Goal: Information Seeking & Learning: Compare options

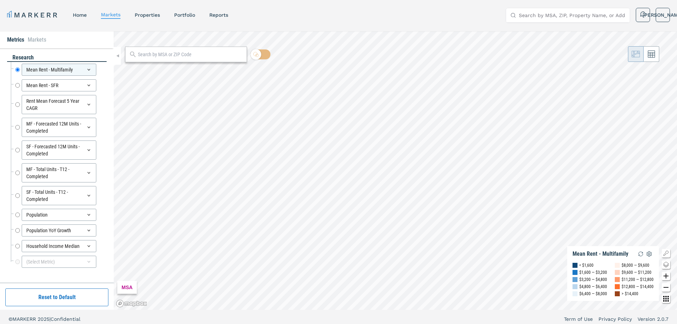
click at [255, 17] on div "MARKERR home markets properties Portfolio reports Search by MSA, ZIP, Property …" at bounding box center [338, 15] width 663 height 15
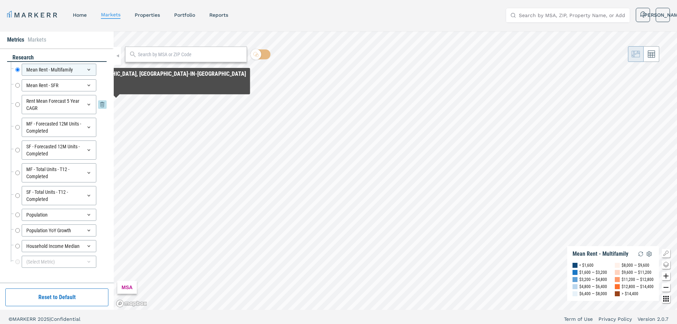
click at [18, 105] on input "Rent Mean Forecast 5 Year CAGR" at bounding box center [17, 104] width 5 height 19
radio input "false"
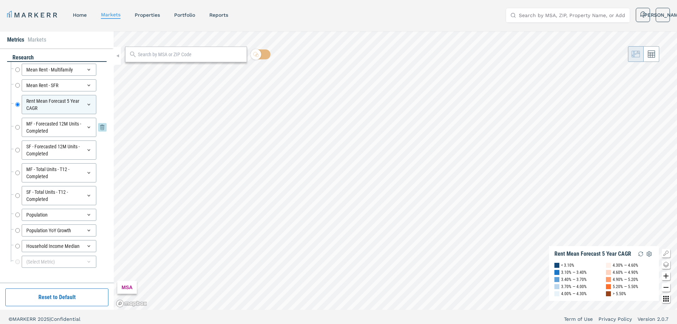
click at [20, 129] on input "MF - Forecasted 12M Units - Completed" at bounding box center [17, 127] width 5 height 19
radio input "false"
radio input "true"
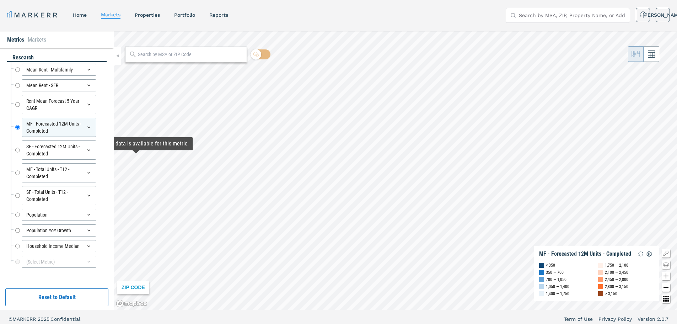
click at [12, 192] on div at bounding box center [12, 189] width 2 height 11
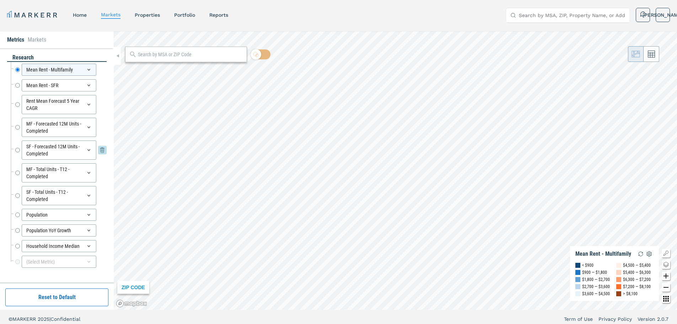
click at [18, 149] on input "SF - Forecasted 12M Units - Completed" at bounding box center [17, 149] width 5 height 19
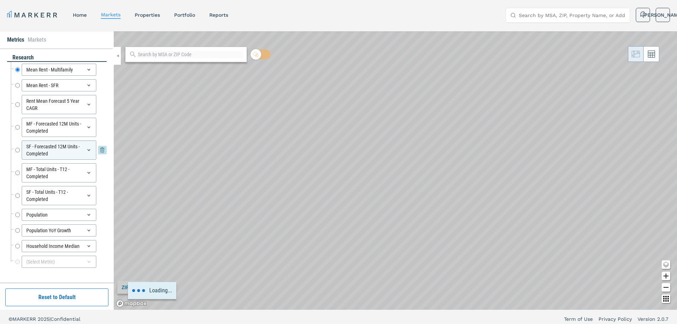
radio input "false"
radio input "true"
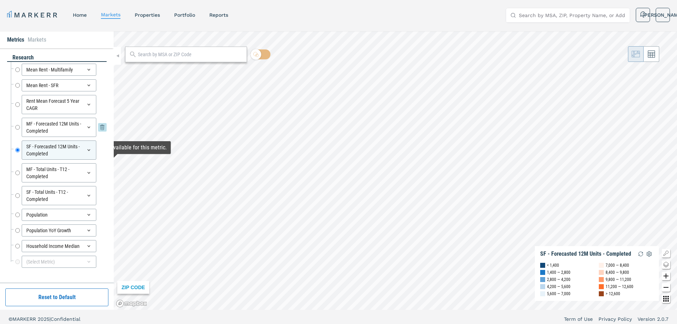
click at [17, 127] on input "MF - Forecasted 12M Units - Completed" at bounding box center [17, 127] width 5 height 19
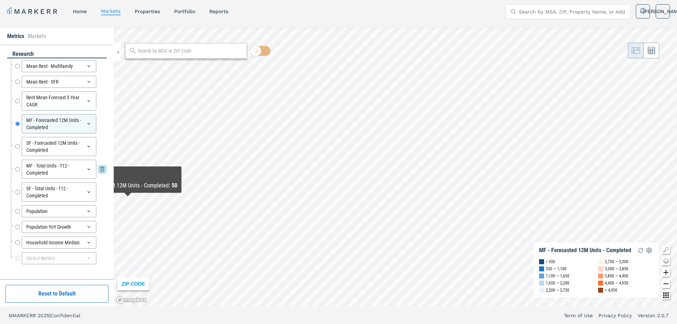
scroll to position [4, 0]
click at [17, 245] on input "Household Income Median" at bounding box center [17, 242] width 5 height 12
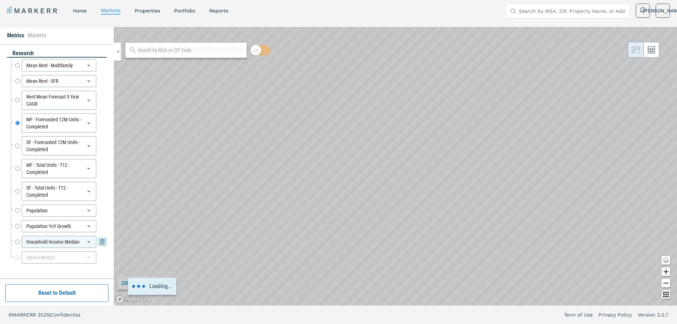
radio input "false"
radio input "true"
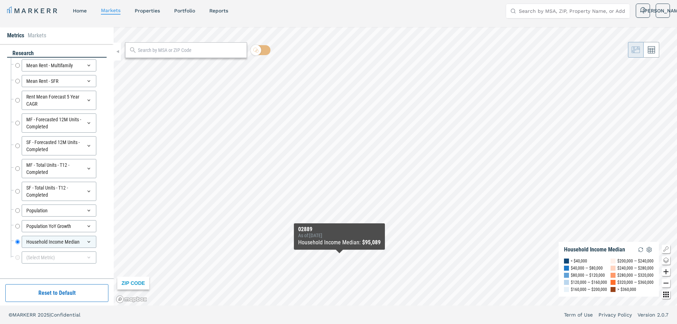
click at [339, 265] on div "ZIP CODE Household Income Median < $40,000 $40,000 — $80,000 $80,000 — $120,000…" at bounding box center [396, 166] width 564 height 278
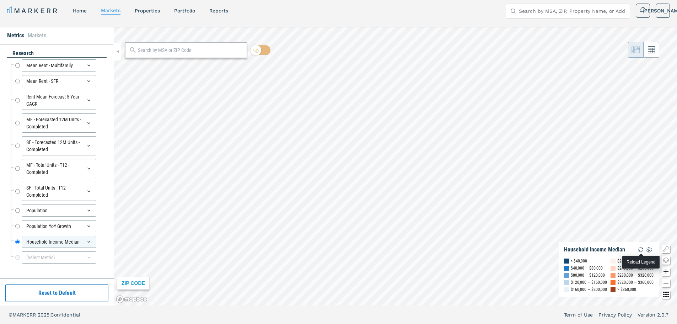
click at [639, 249] on img "button" at bounding box center [641, 249] width 9 height 9
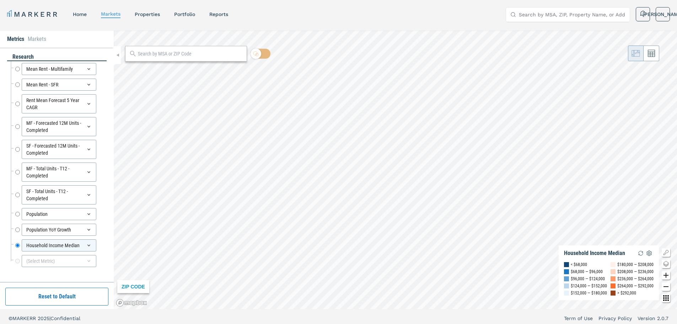
scroll to position [0, 0]
click at [16, 230] on input "Population YoY Growth" at bounding box center [17, 230] width 5 height 12
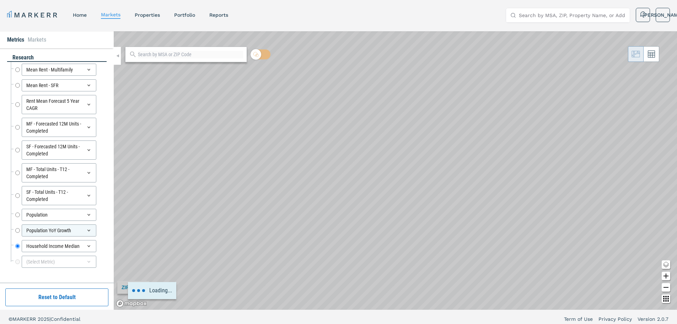
radio input "true"
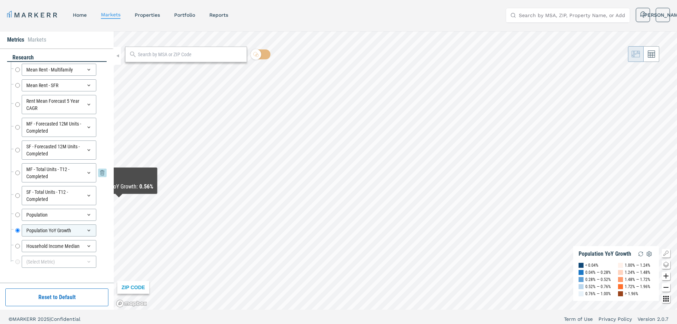
click at [17, 173] on input "MF - Total Units - T12 - Completed" at bounding box center [17, 172] width 5 height 19
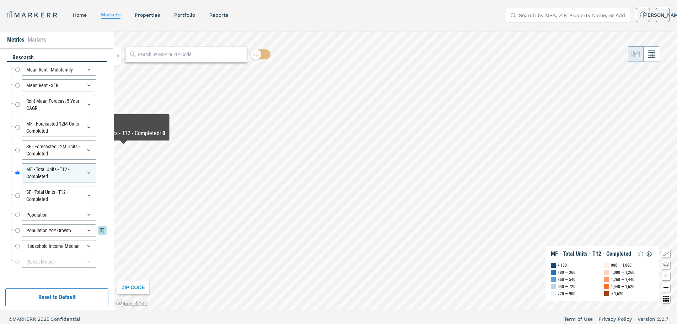
click at [19, 230] on input "Population YoY Growth" at bounding box center [17, 230] width 5 height 12
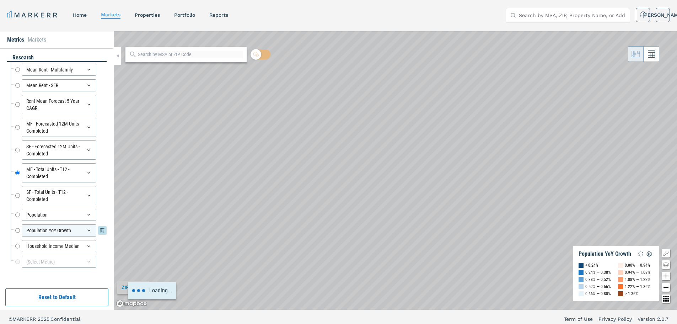
radio input "false"
radio input "true"
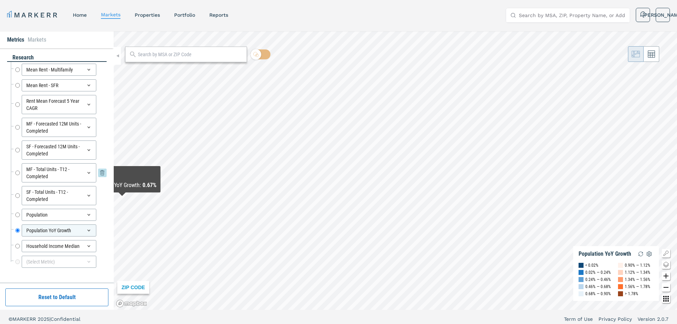
click at [19, 174] on input "MF - Total Units - T12 - Completed" at bounding box center [17, 172] width 5 height 19
radio input "true"
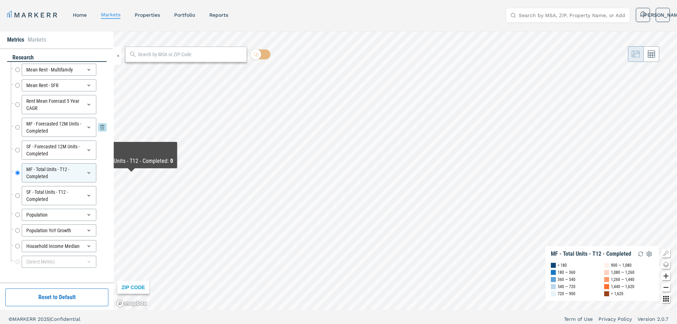
click at [17, 125] on input "MF - Forecasted 12M Units - Completed" at bounding box center [17, 127] width 5 height 19
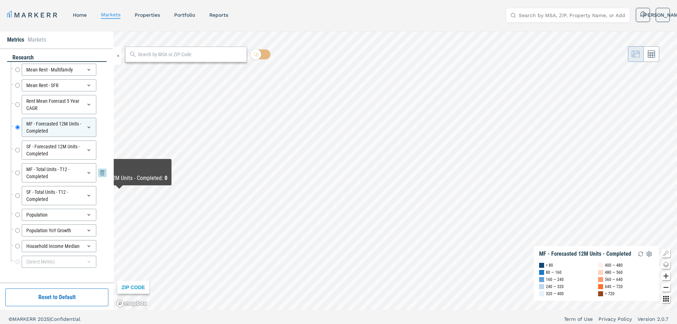
click at [17, 175] on input "MF - Total Units - T12 - Completed" at bounding box center [17, 172] width 5 height 19
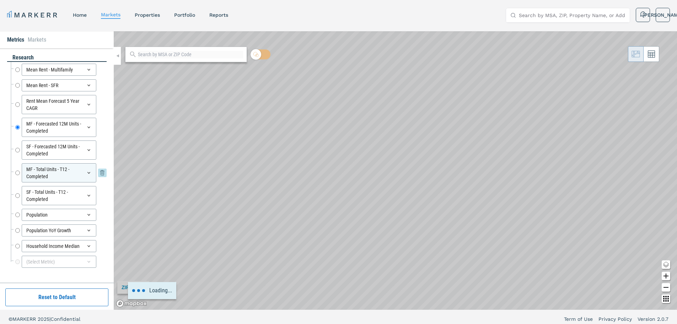
radio input "false"
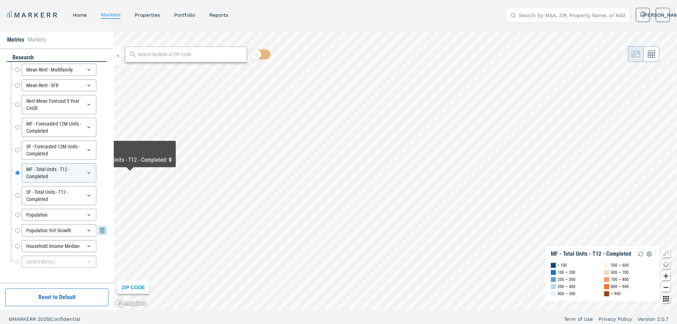
click at [18, 228] on input "Population YoY Growth" at bounding box center [17, 230] width 5 height 12
radio input "false"
radio input "true"
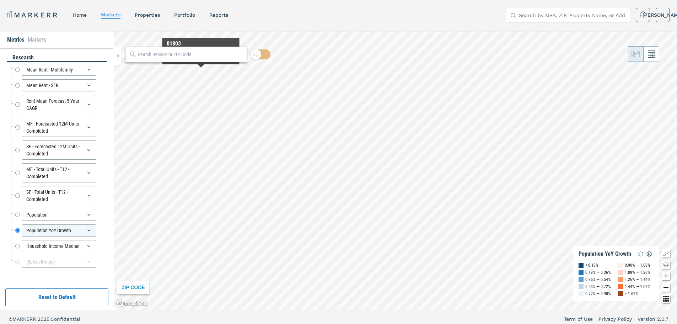
click at [290, 20] on div "MARKERR home markets properties Portfolio reports Search by MSA, ZIP, Property …" at bounding box center [338, 15] width 663 height 15
click at [146, 15] on link "properties" at bounding box center [147, 15] width 25 height 6
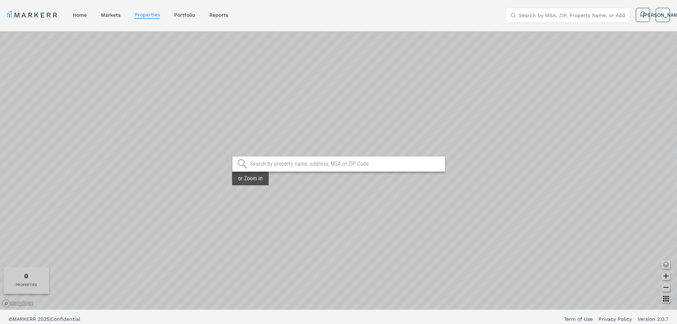
click at [267, 162] on input "text" at bounding box center [345, 163] width 191 height 7
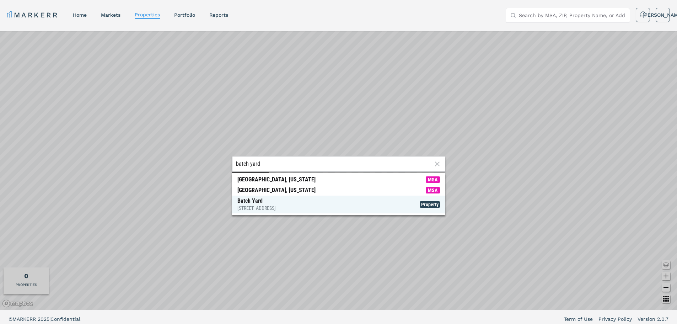
type input "batch yard"
click at [269, 202] on div "Batch Yard [STREET_ADDRESS][PERSON_NAME]" at bounding box center [256, 204] width 38 height 14
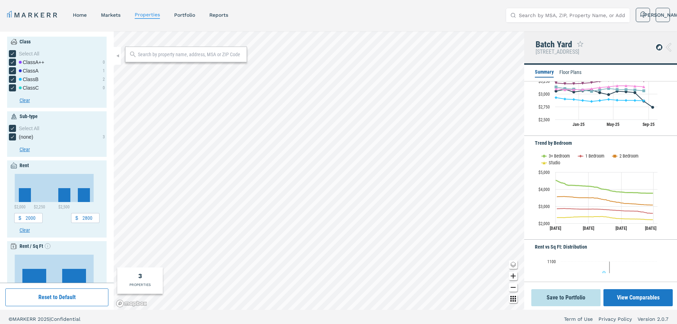
scroll to position [71, 0]
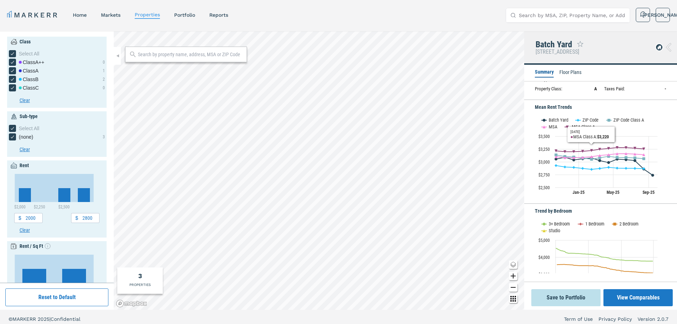
click at [567, 70] on li "Floor Plans" at bounding box center [571, 73] width 22 height 9
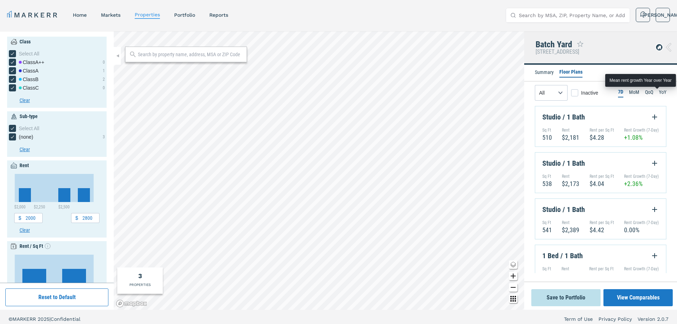
click at [659, 94] on li "YoY" at bounding box center [662, 93] width 7 height 9
click at [648, 93] on ul "7D MoM QoQ YoY" at bounding box center [642, 93] width 49 height 16
click at [551, 75] on li "Summary" at bounding box center [544, 73] width 19 height 9
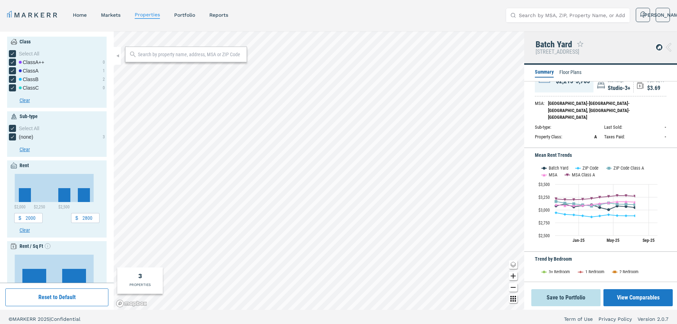
scroll to position [36, 0]
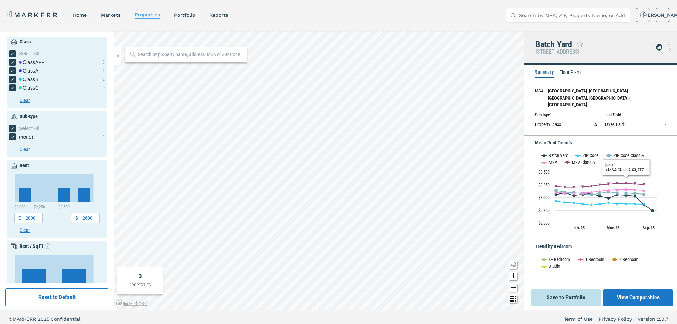
click at [581, 70] on li "Floor Plans" at bounding box center [571, 73] width 22 height 9
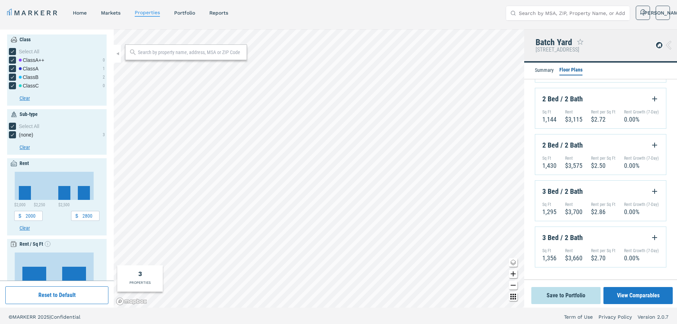
scroll to position [4, 0]
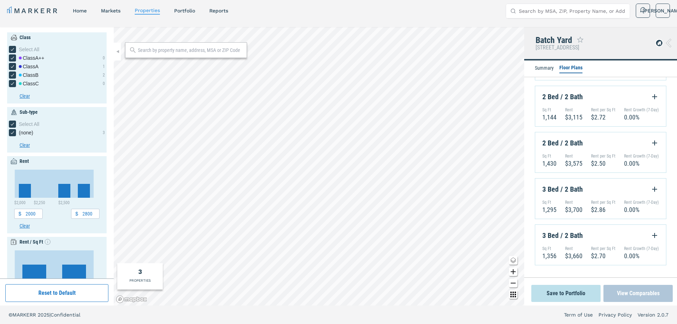
click at [655, 292] on button "View Comparables" at bounding box center [638, 293] width 69 height 17
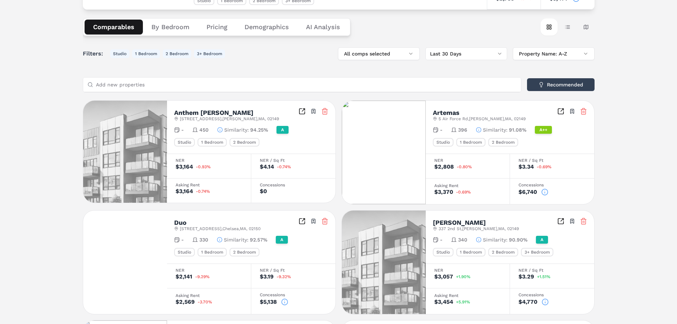
scroll to position [146, 0]
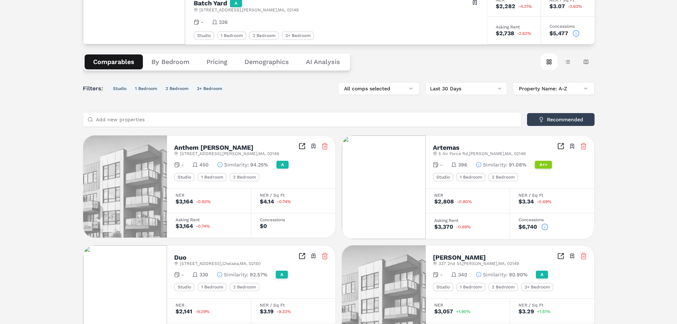
scroll to position [0, 0]
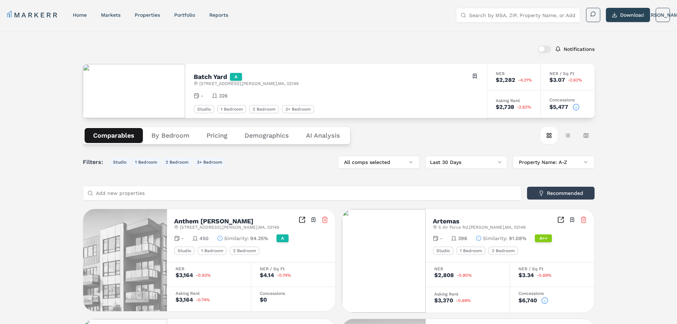
click at [256, 140] on button "Demographics" at bounding box center [267, 135] width 62 height 15
